Goal: Download file/media

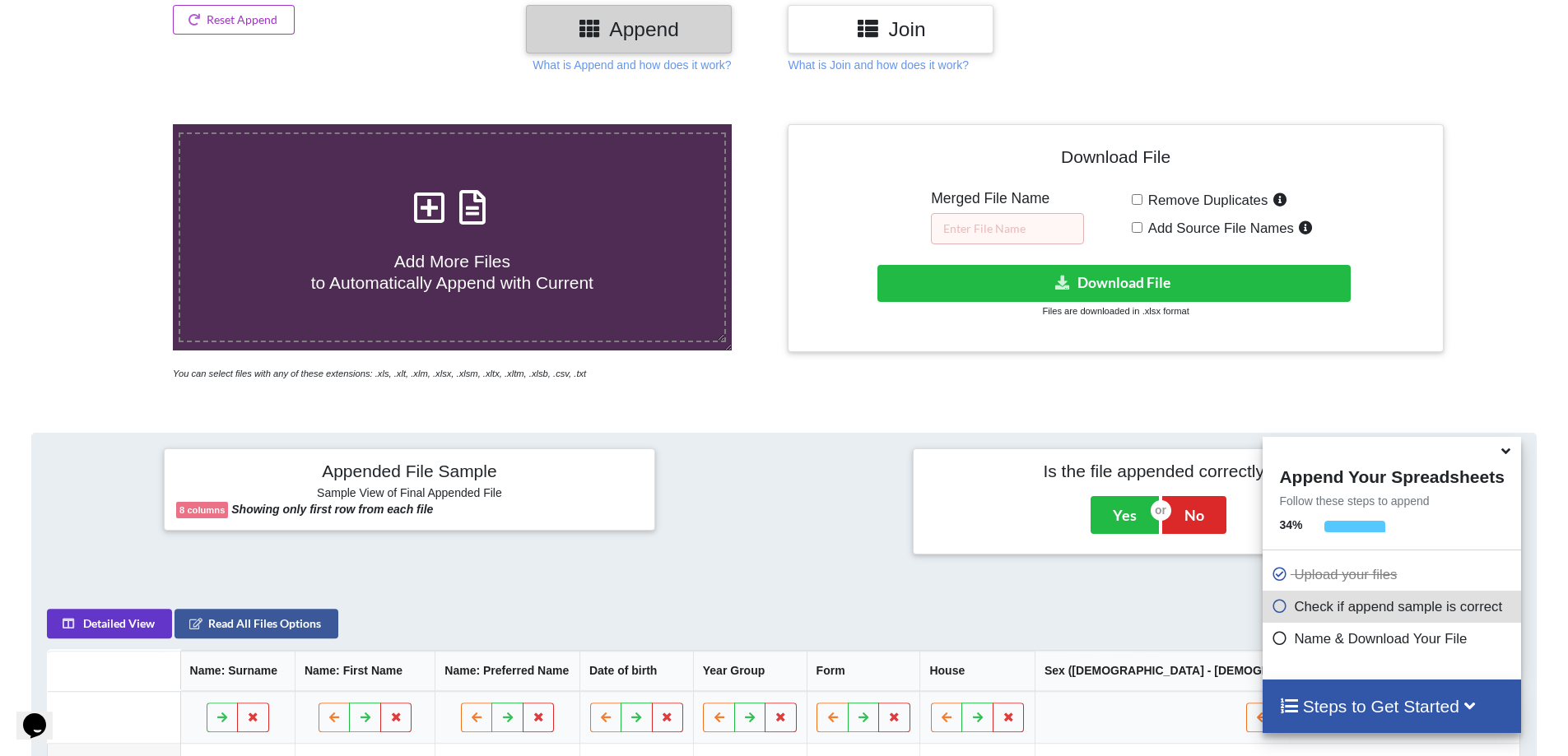
scroll to position [177, 0]
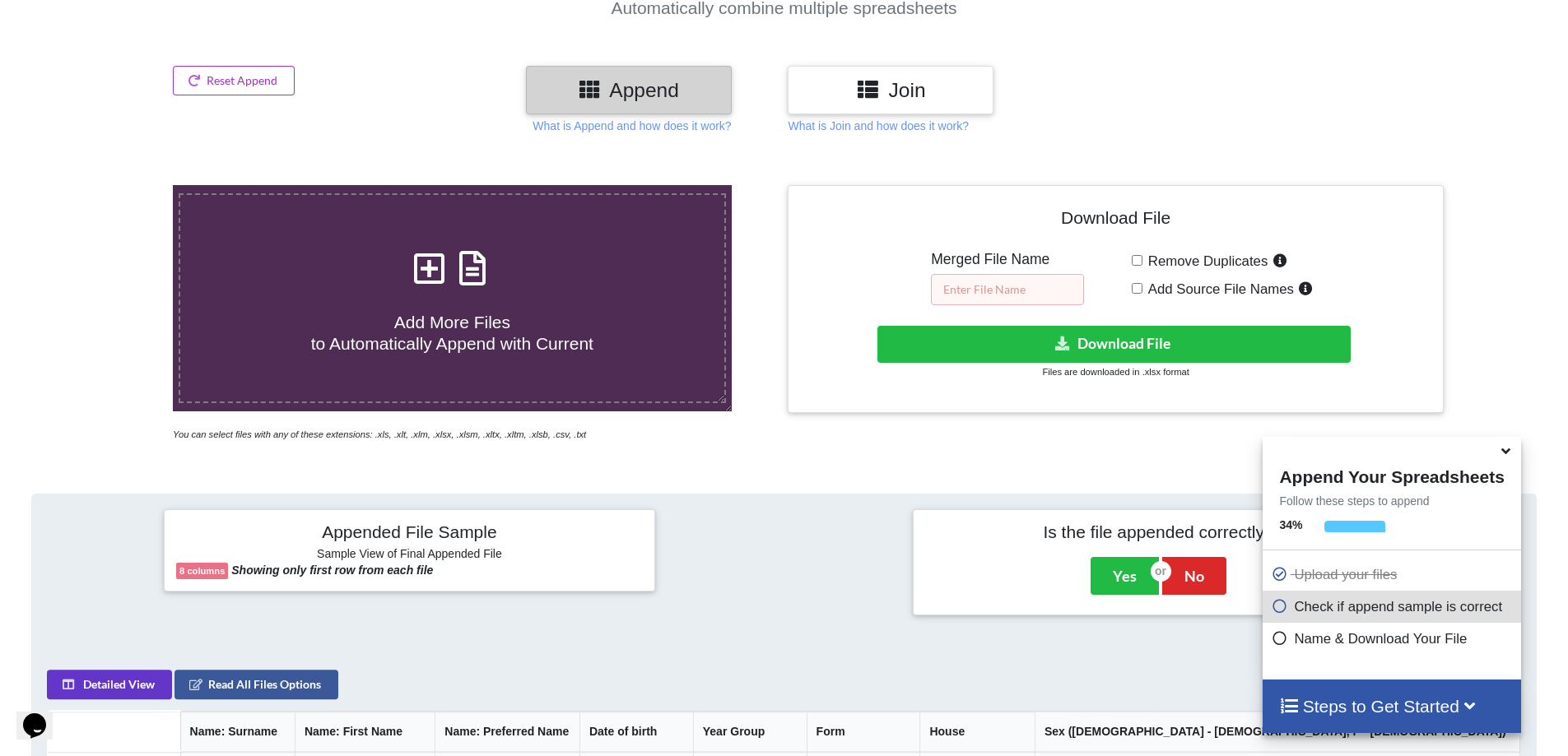
click at [1003, 300] on input "text" at bounding box center [1007, 290] width 153 height 32
type input "y"
type input "YEAR 7 MON P1"
click at [1081, 338] on button "Download File" at bounding box center [1114, 344] width 474 height 37
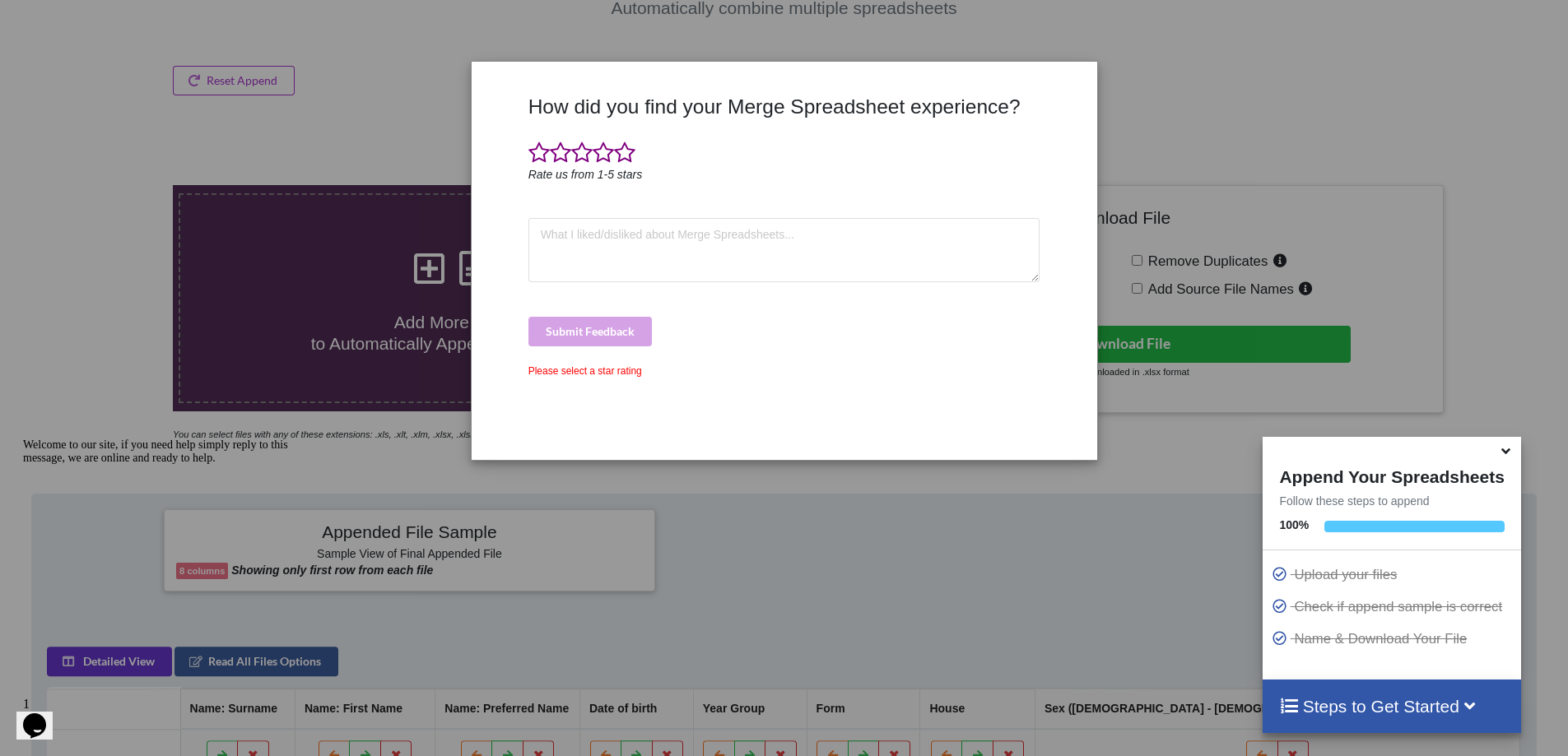
click at [824, 581] on div "How did you find your Merge Spreadsheet experience? Rate us from 1-5 stars Subm…" at bounding box center [784, 378] width 1568 height 756
click at [580, 367] on div "Please select a star rating" at bounding box center [784, 371] width 512 height 15
click at [578, 254] on textarea at bounding box center [784, 250] width 512 height 64
click at [583, 153] on span at bounding box center [582, 153] width 22 height 23
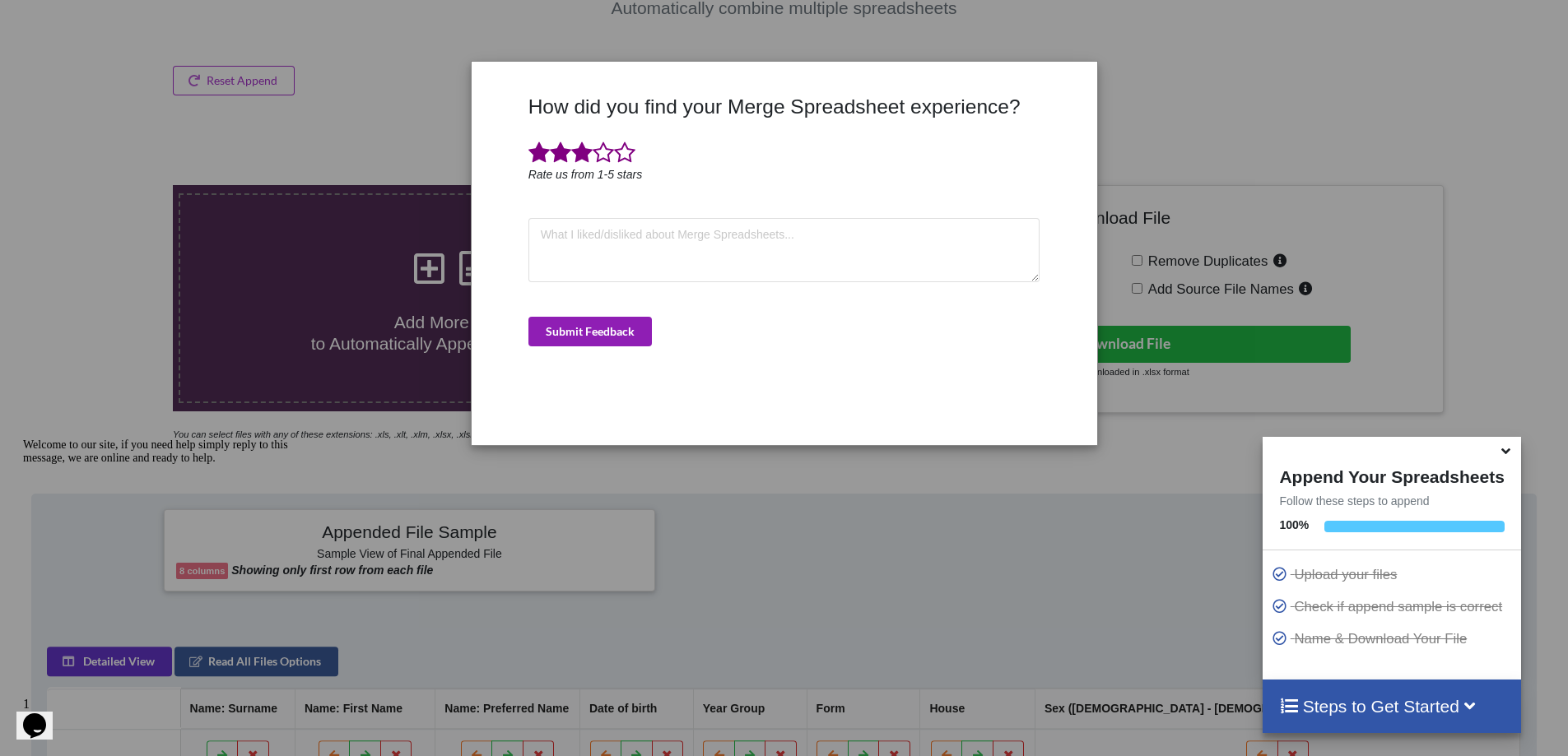
click at [594, 339] on button "Submit Feedback" at bounding box center [590, 332] width 124 height 30
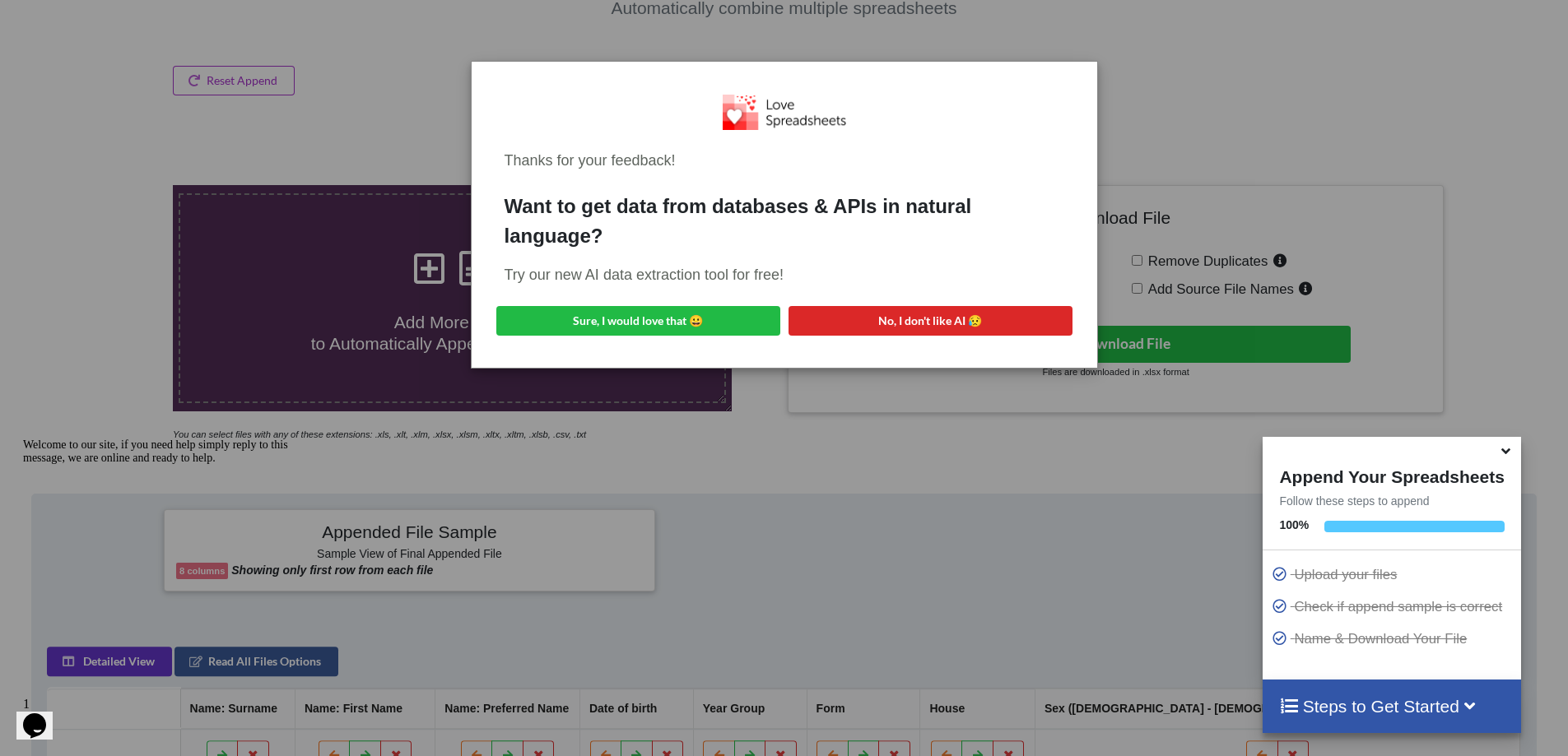
click at [833, 556] on div "Thanks for your feedback! Want to get data from databases & APIs in natural lan…" at bounding box center [784, 378] width 1568 height 756
click at [916, 309] on button "No, I don't like AI 😥" at bounding box center [931, 321] width 284 height 30
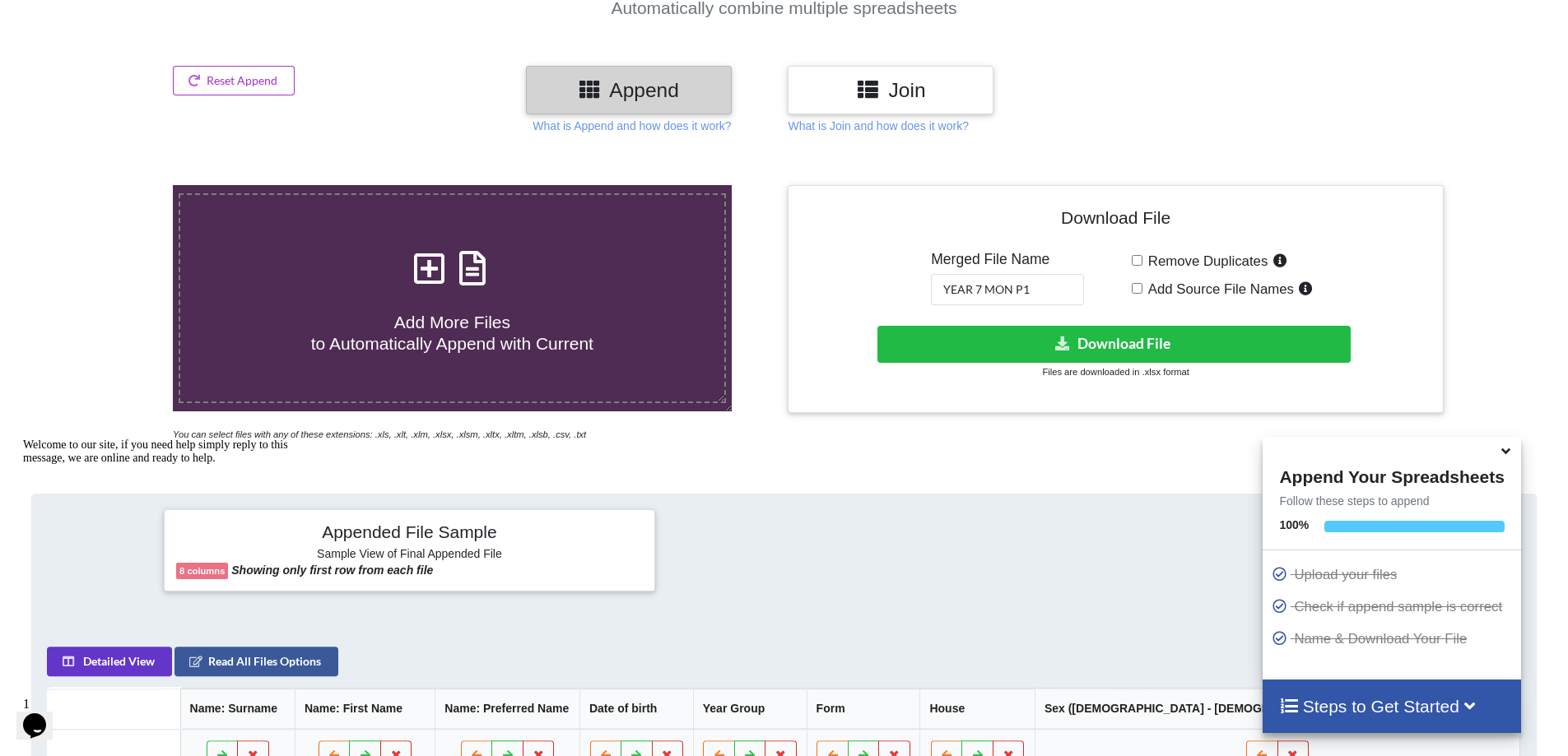
click at [1505, 450] on icon at bounding box center [1506, 448] width 17 height 15
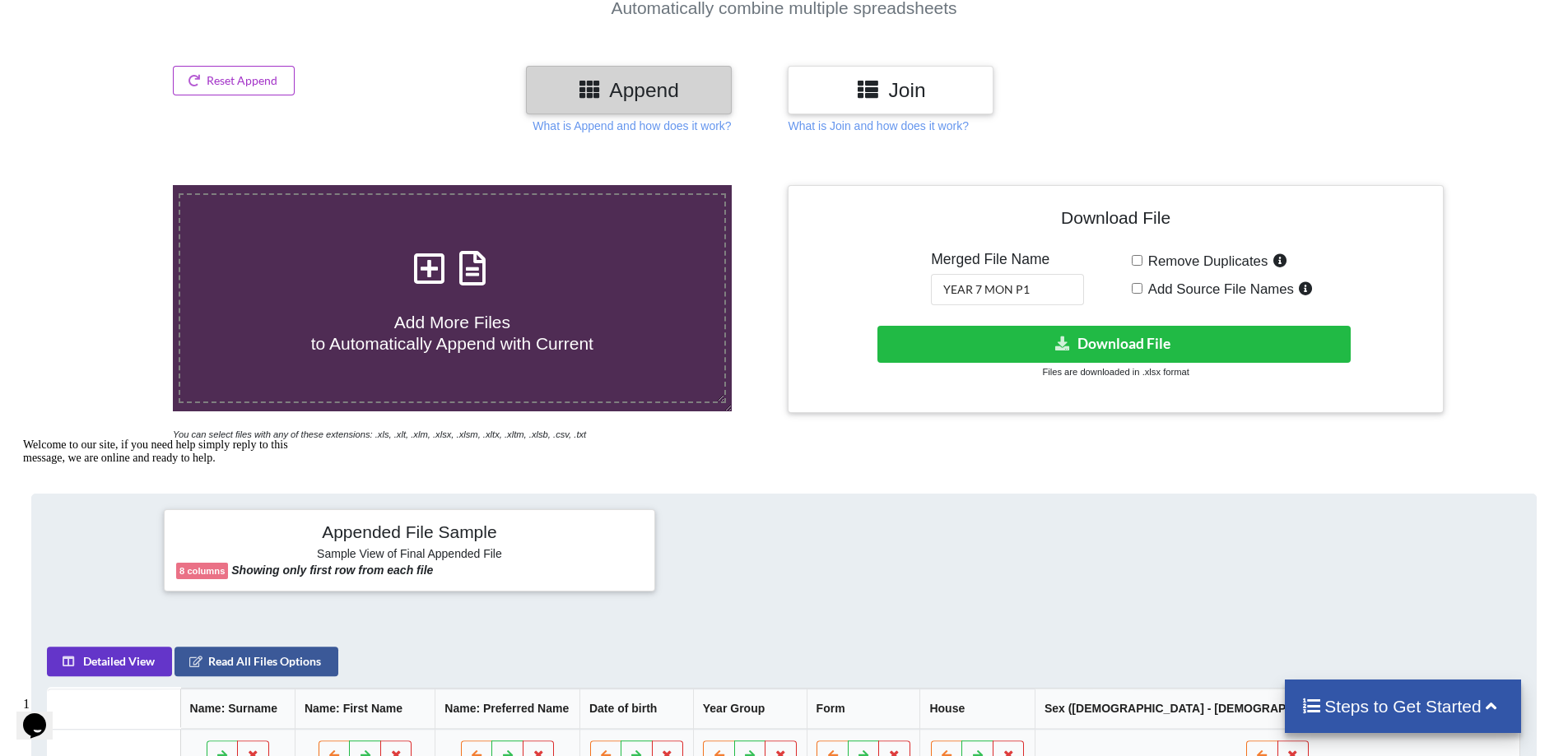
click at [974, 558] on div at bounding box center [1159, 550] width 500 height 82
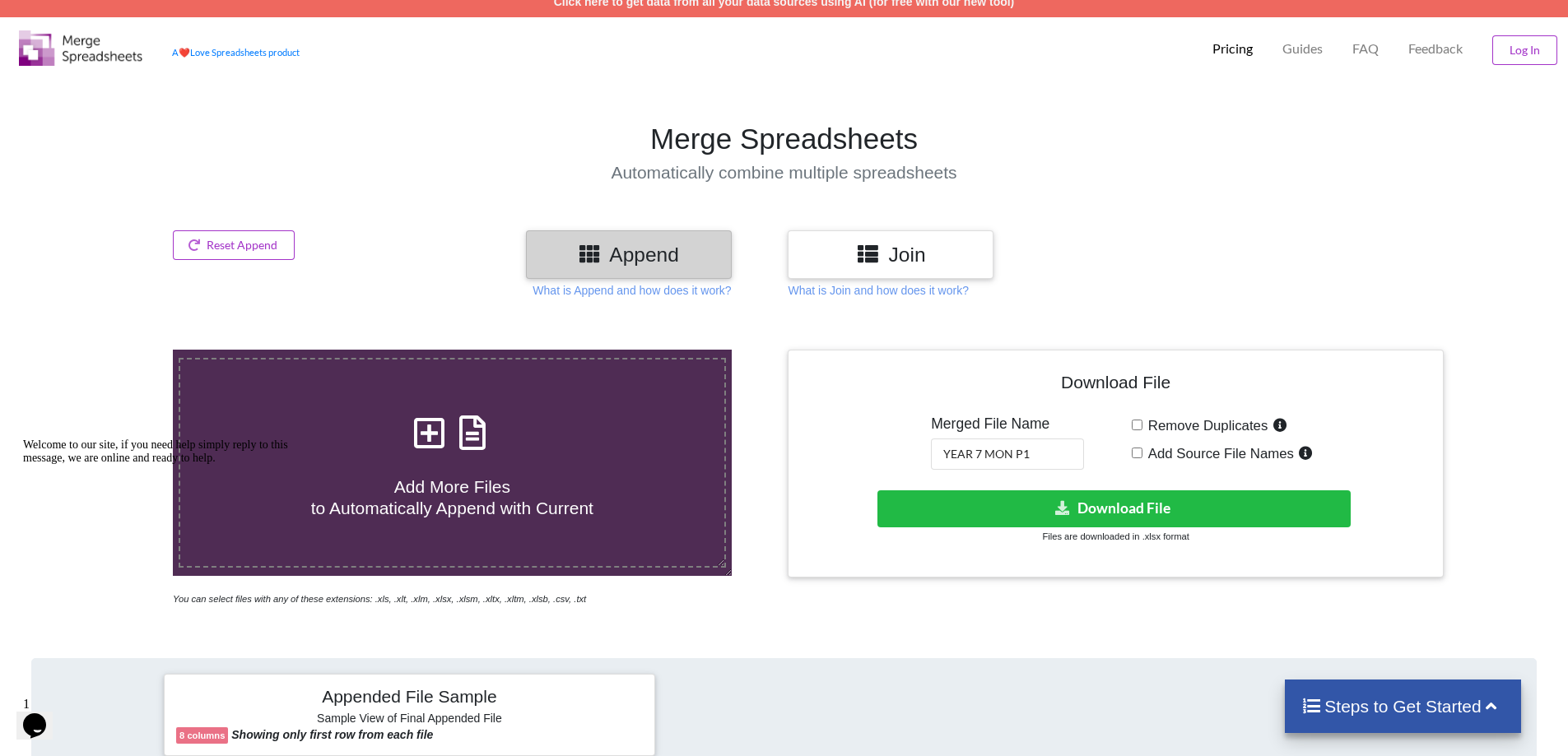
scroll to position [0, 0]
